Goal: Browse casually: Explore the website without a specific task or goal

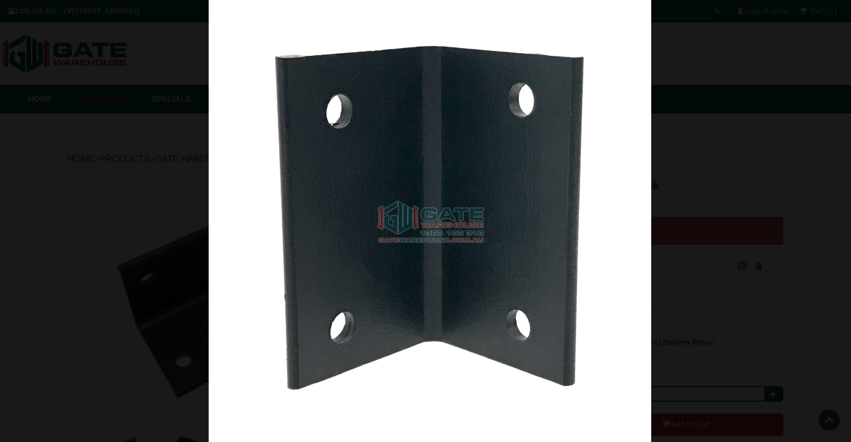
scroll to position [196, 0]
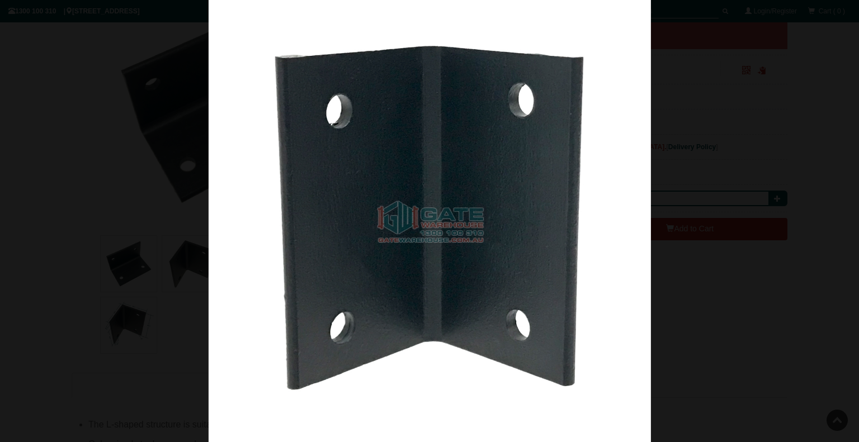
click at [51, 187] on div at bounding box center [429, 221] width 859 height 442
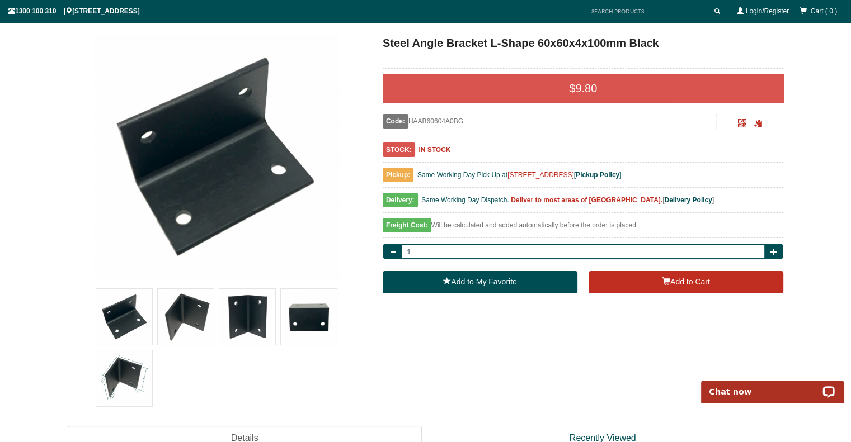
scroll to position [168, 0]
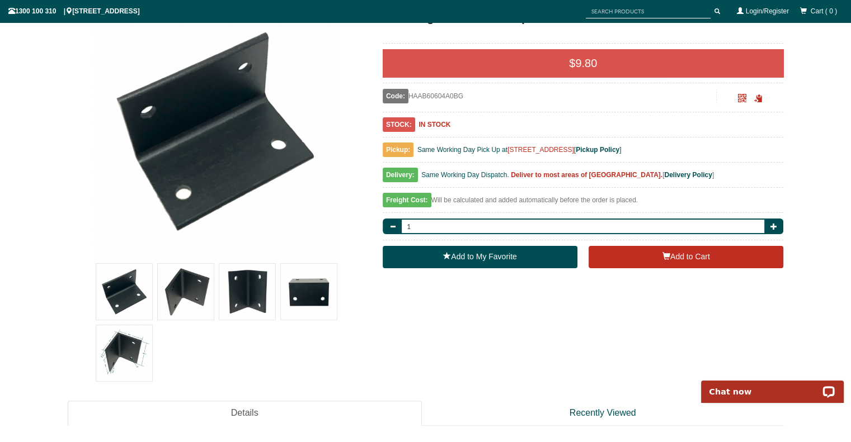
click at [299, 288] on img at bounding box center [309, 292] width 56 height 56
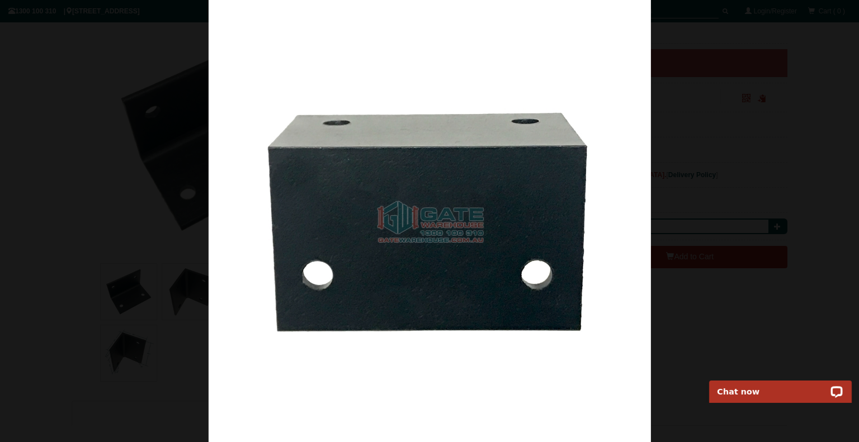
click at [116, 218] on div at bounding box center [429, 221] width 859 height 442
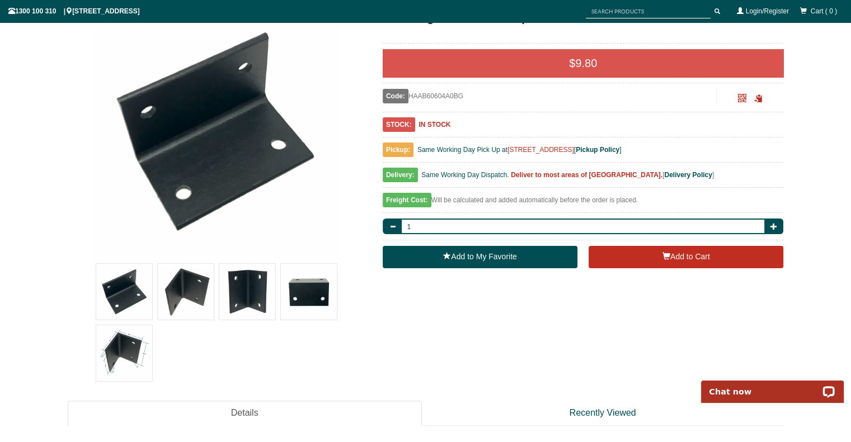
click at [185, 283] on img at bounding box center [186, 292] width 56 height 56
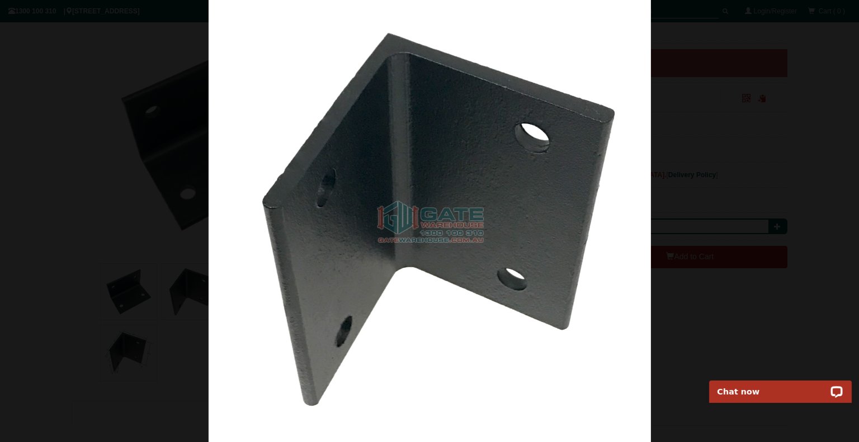
click at [77, 163] on div at bounding box center [429, 221] width 859 height 442
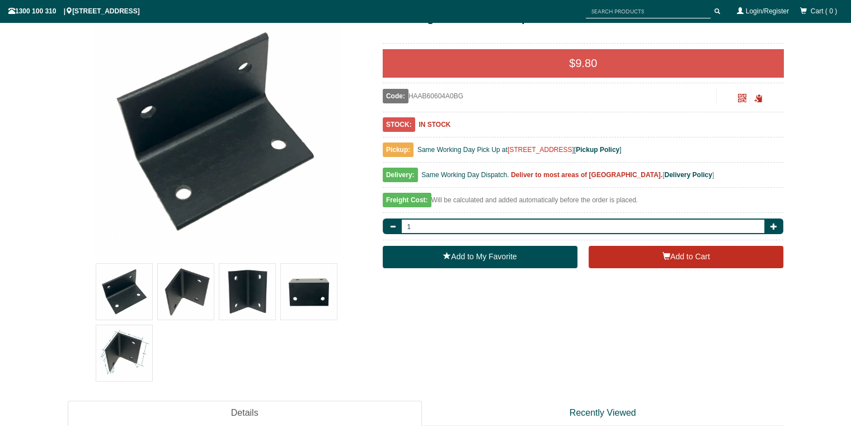
click at [127, 283] on img at bounding box center [124, 292] width 56 height 56
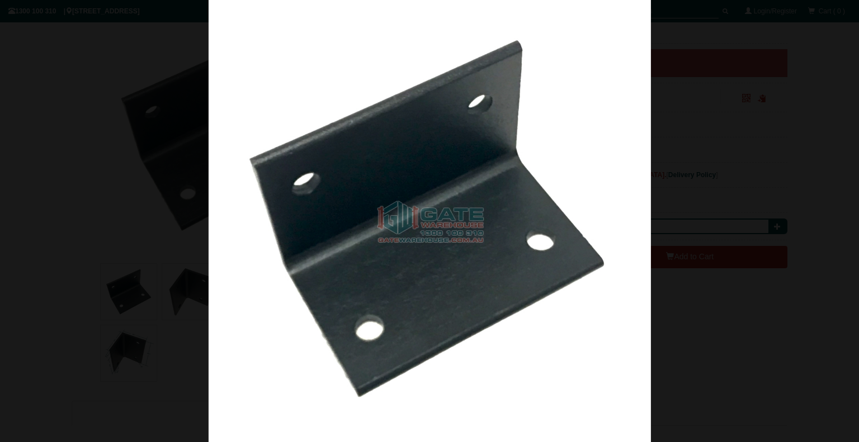
click at [20, 149] on div at bounding box center [429, 221] width 859 height 442
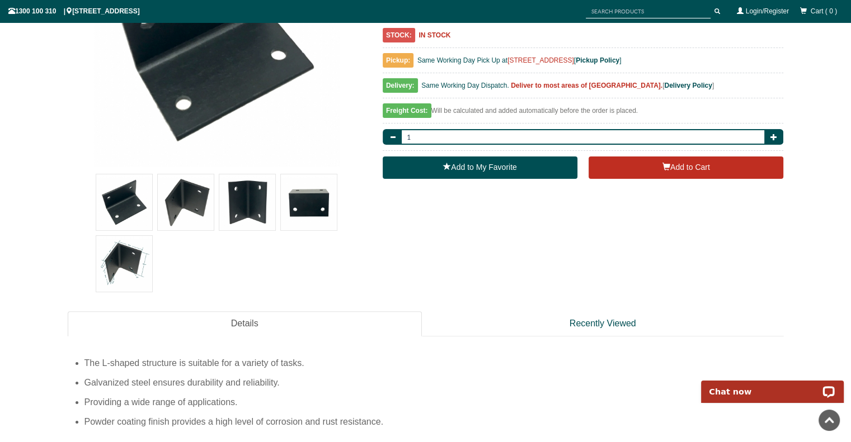
scroll to position [336, 0]
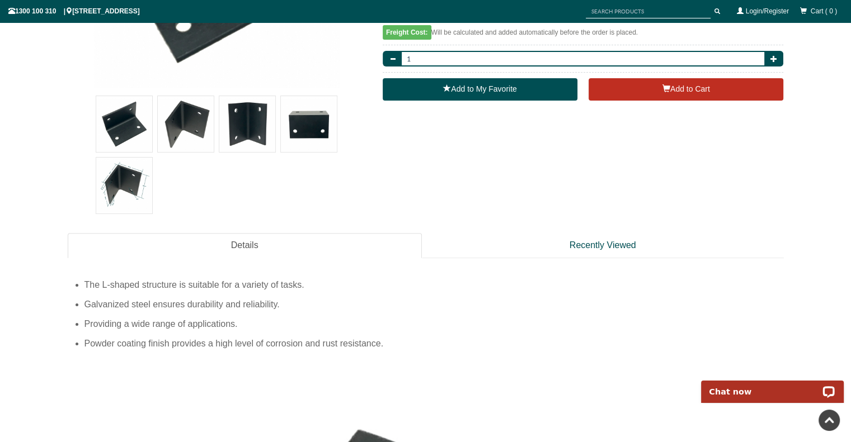
click at [134, 183] on img at bounding box center [124, 186] width 56 height 56
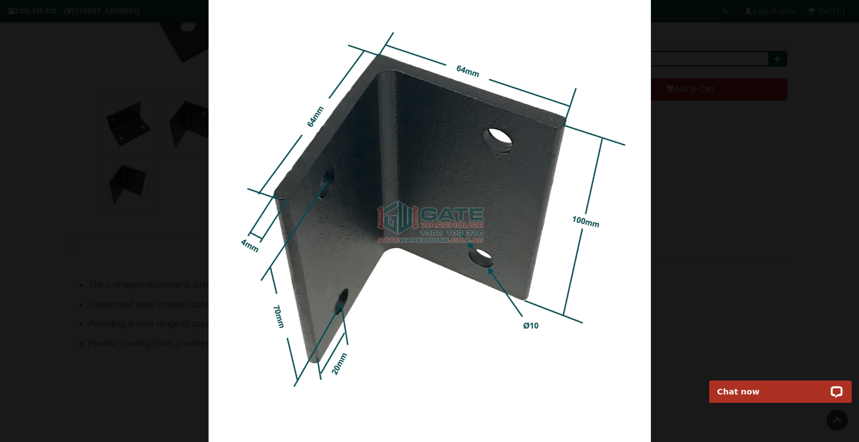
click at [12, 135] on div at bounding box center [429, 221] width 859 height 442
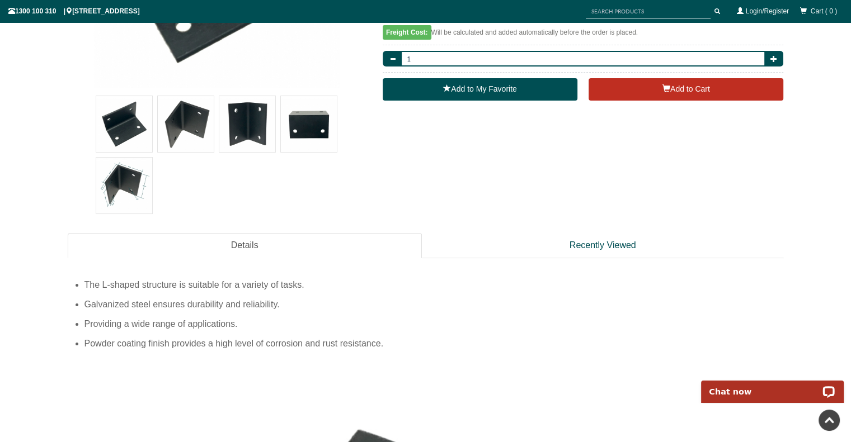
click at [111, 120] on img at bounding box center [124, 124] width 56 height 56
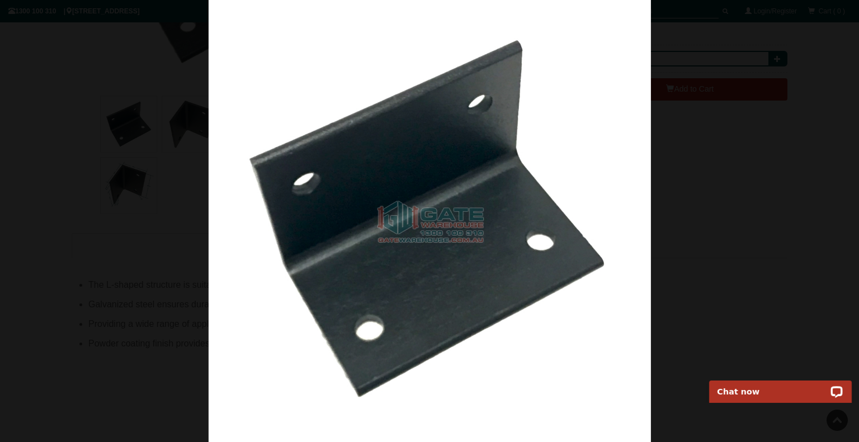
click at [60, 141] on div at bounding box center [429, 221] width 859 height 442
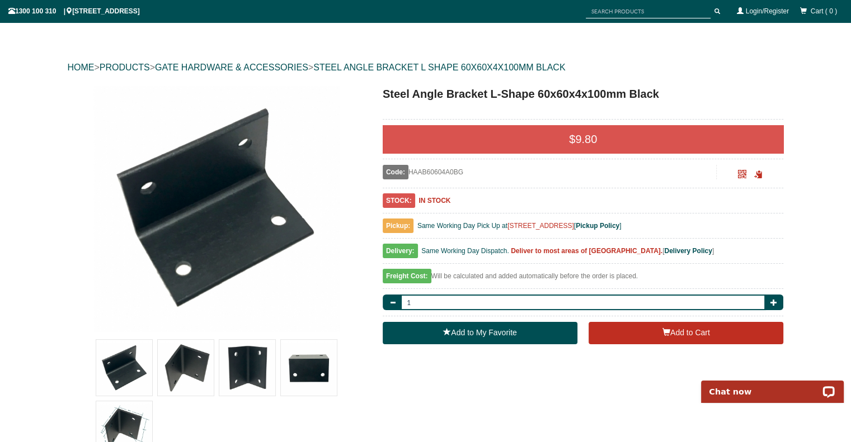
scroll to position [112, 0]
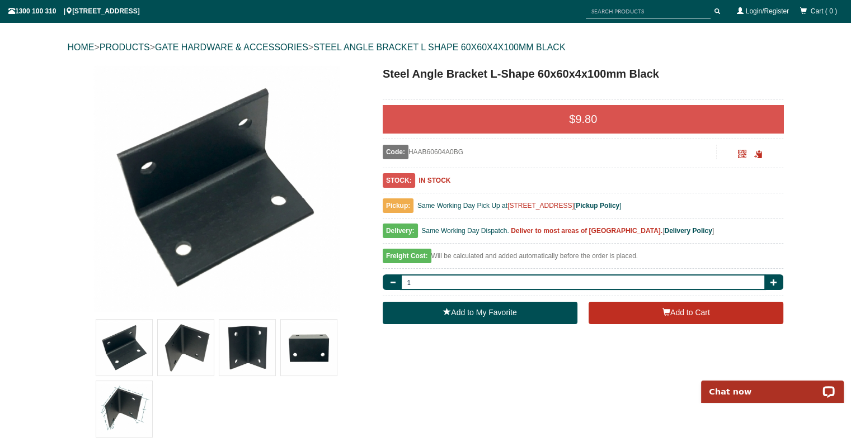
click at [127, 355] on img at bounding box center [124, 348] width 56 height 56
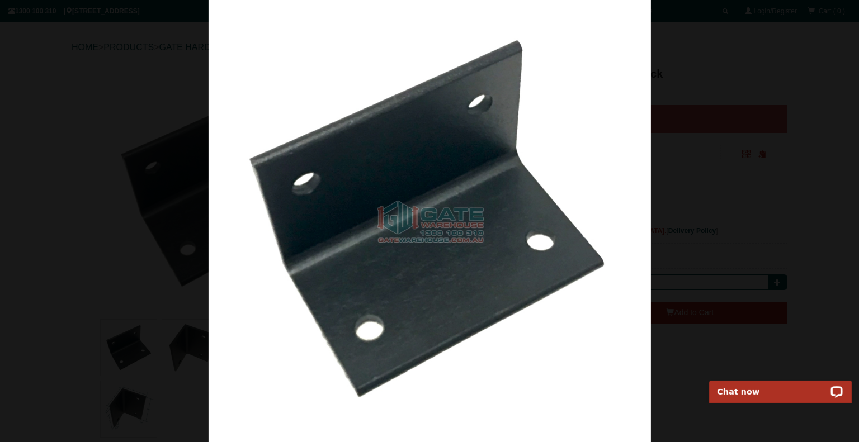
drag, startPoint x: 0, startPoint y: 214, endPoint x: 30, endPoint y: 218, distance: 29.9
click at [10, 218] on div at bounding box center [429, 221] width 859 height 442
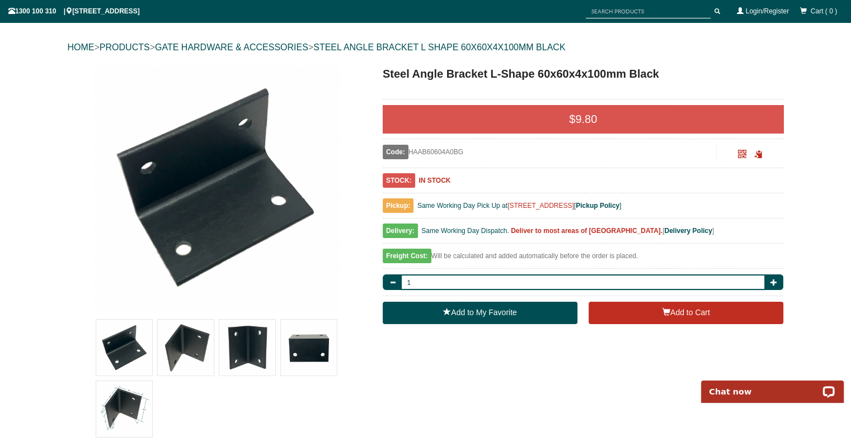
click at [178, 357] on img at bounding box center [186, 348] width 56 height 56
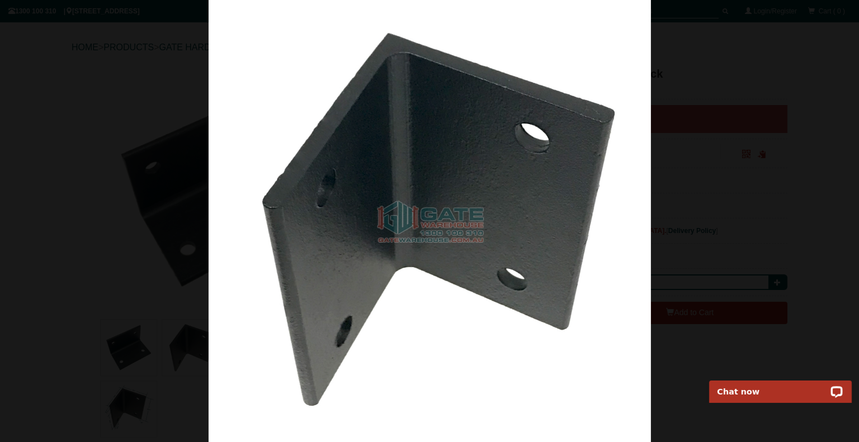
drag, startPoint x: 19, startPoint y: 177, endPoint x: 27, endPoint y: 177, distance: 8.4
click at [22, 179] on div at bounding box center [429, 221] width 859 height 442
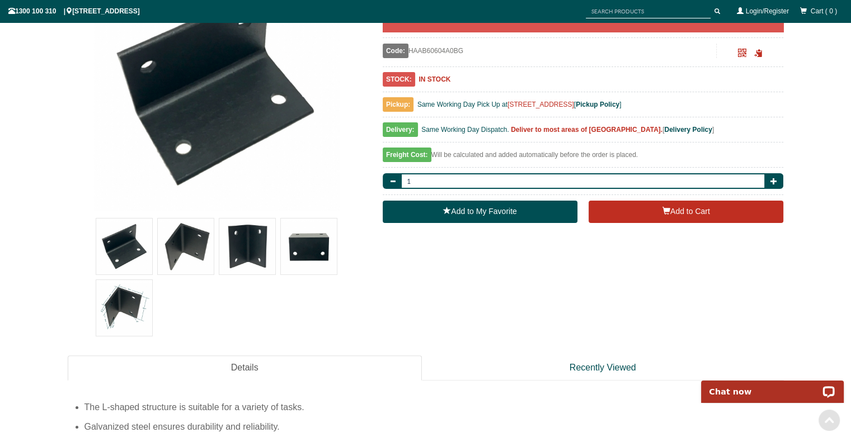
scroll to position [280, 0]
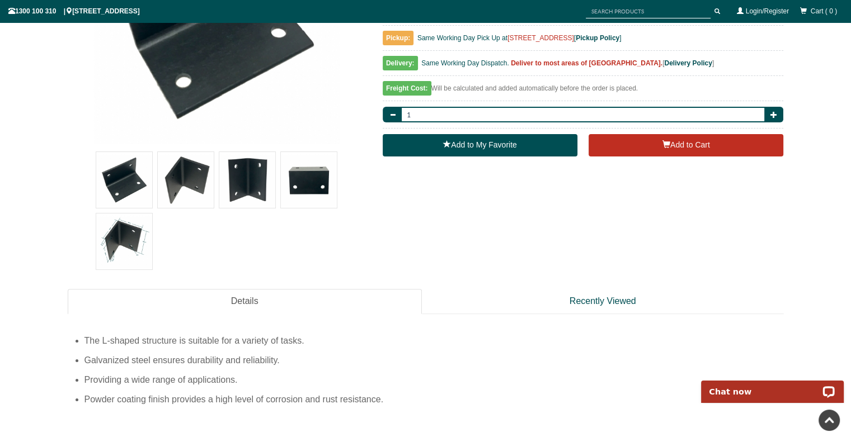
click at [119, 226] on img at bounding box center [124, 242] width 56 height 56
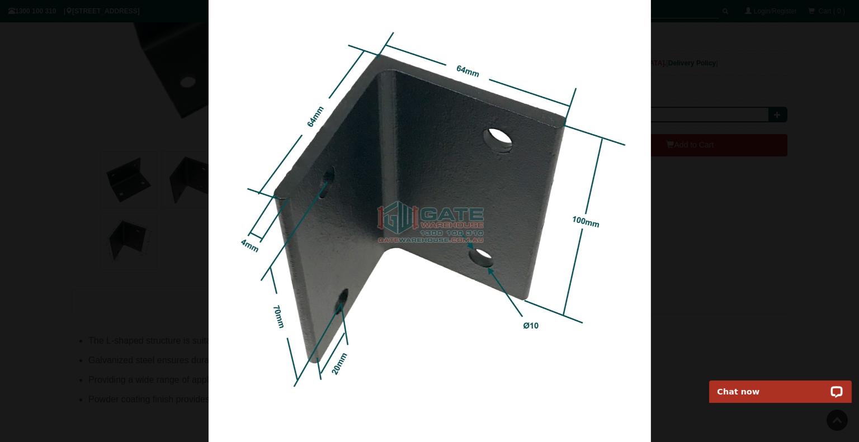
click at [56, 165] on div at bounding box center [429, 221] width 859 height 442
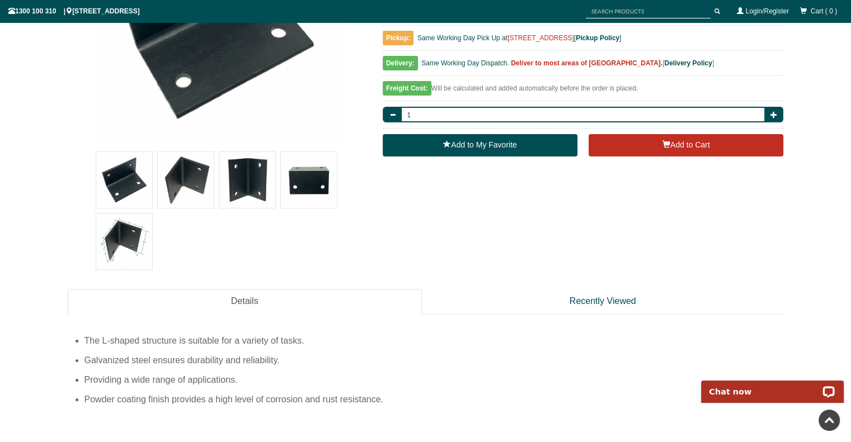
click at [247, 194] on img at bounding box center [247, 180] width 56 height 56
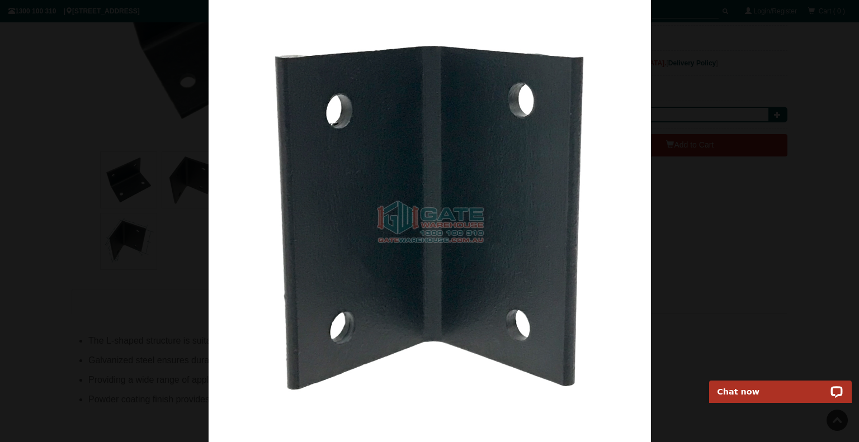
click at [56, 190] on div at bounding box center [429, 221] width 859 height 442
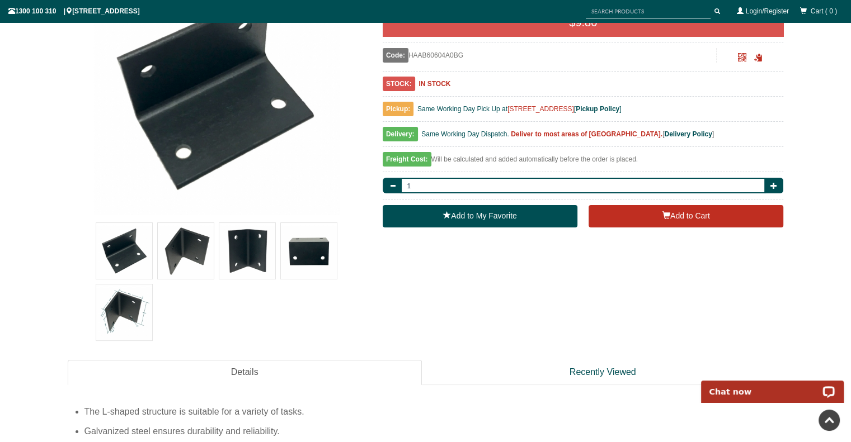
scroll to position [56, 0]
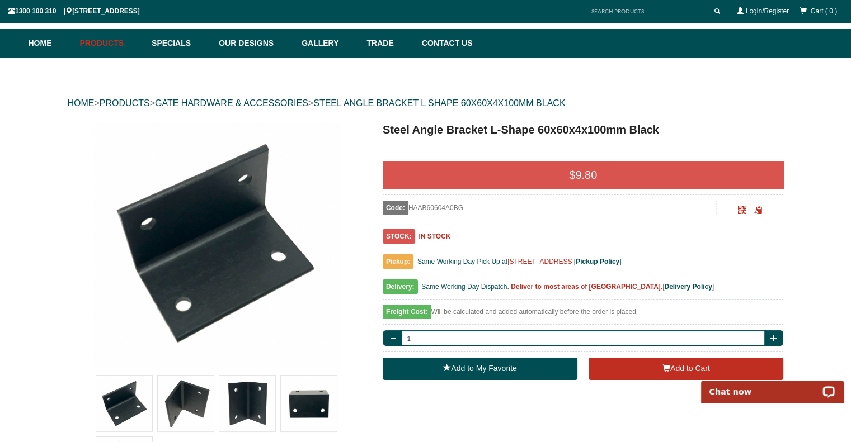
click at [327, 406] on img at bounding box center [309, 404] width 56 height 56
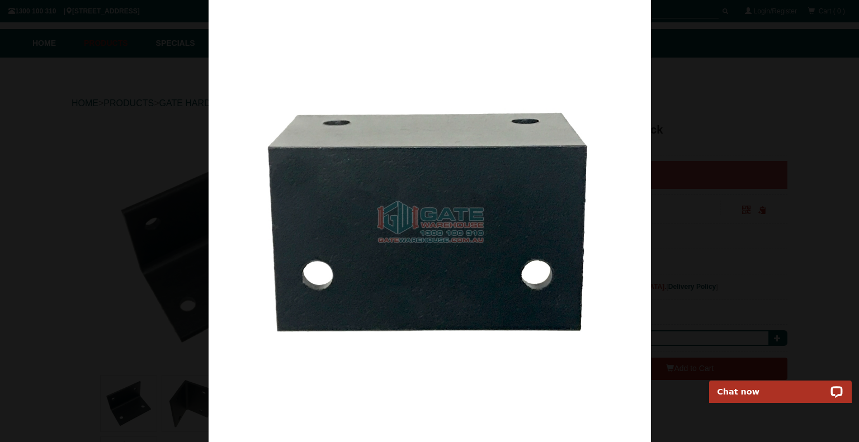
click at [0, 160] on div at bounding box center [429, 221] width 859 height 442
